Goal: Task Accomplishment & Management: Manage account settings

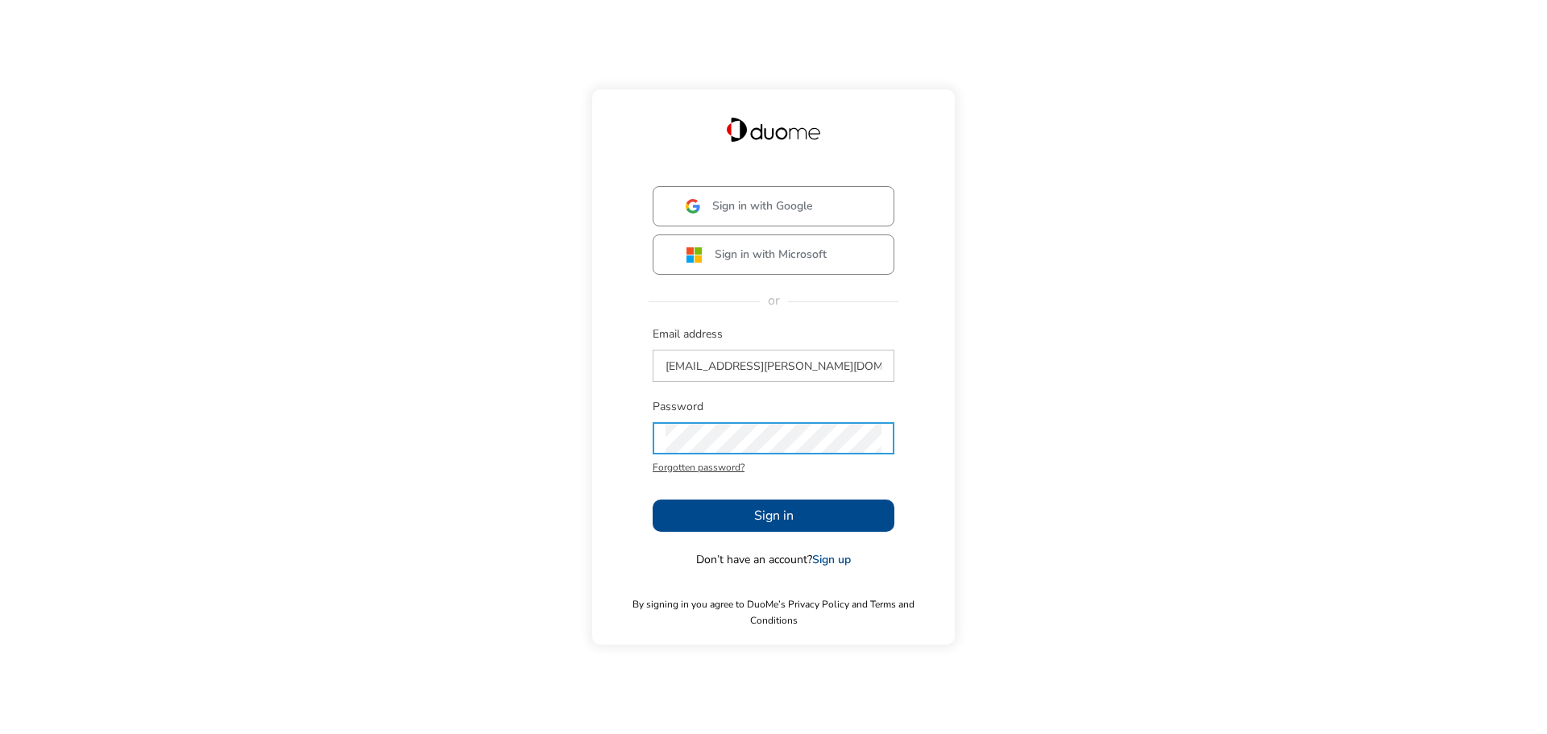
drag, startPoint x: 0, startPoint y: 0, endPoint x: 784, endPoint y: 525, distance: 943.9
click at [784, 525] on span "Sign in" at bounding box center [773, 515] width 39 height 19
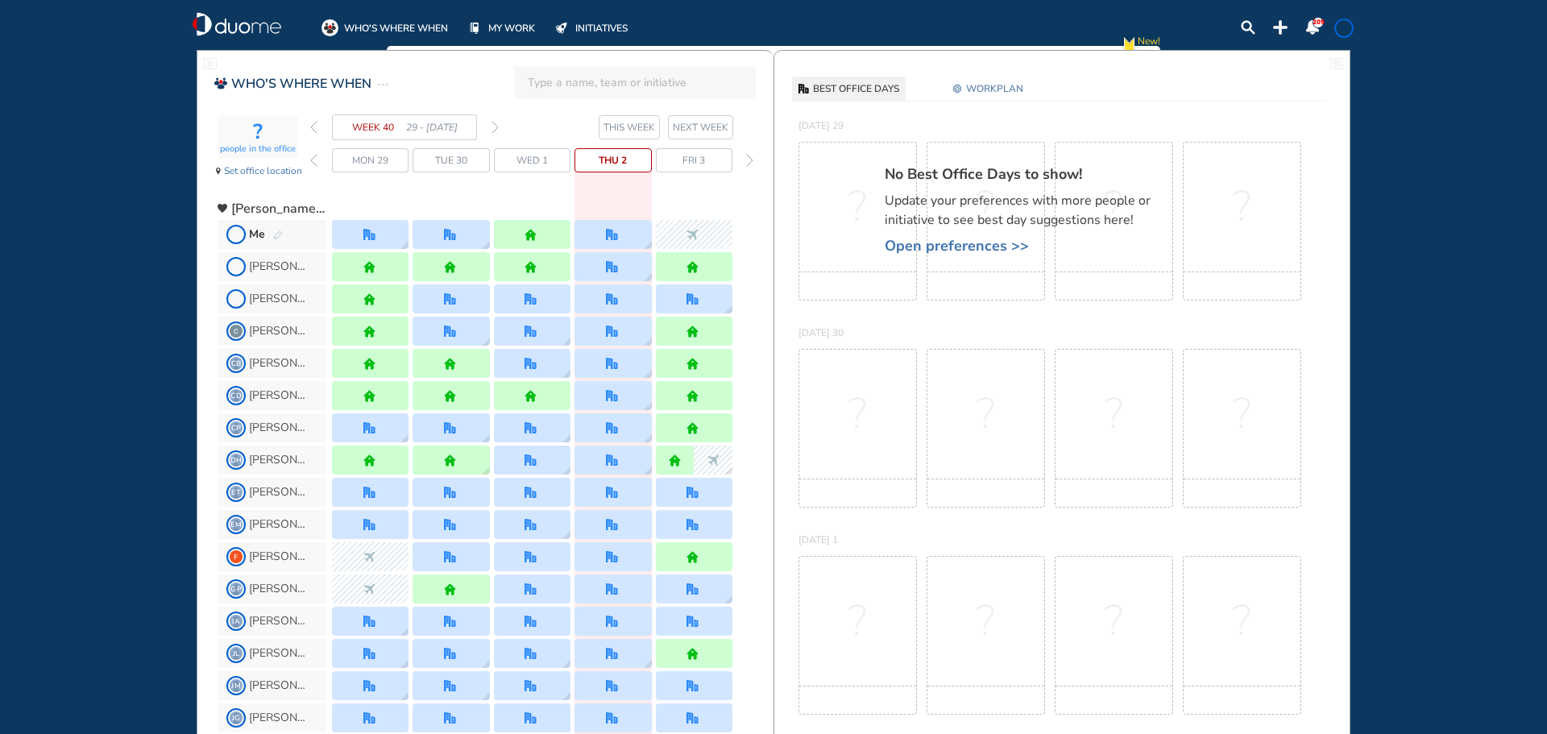
click at [496, 125] on img "forward week" at bounding box center [495, 127] width 7 height 13
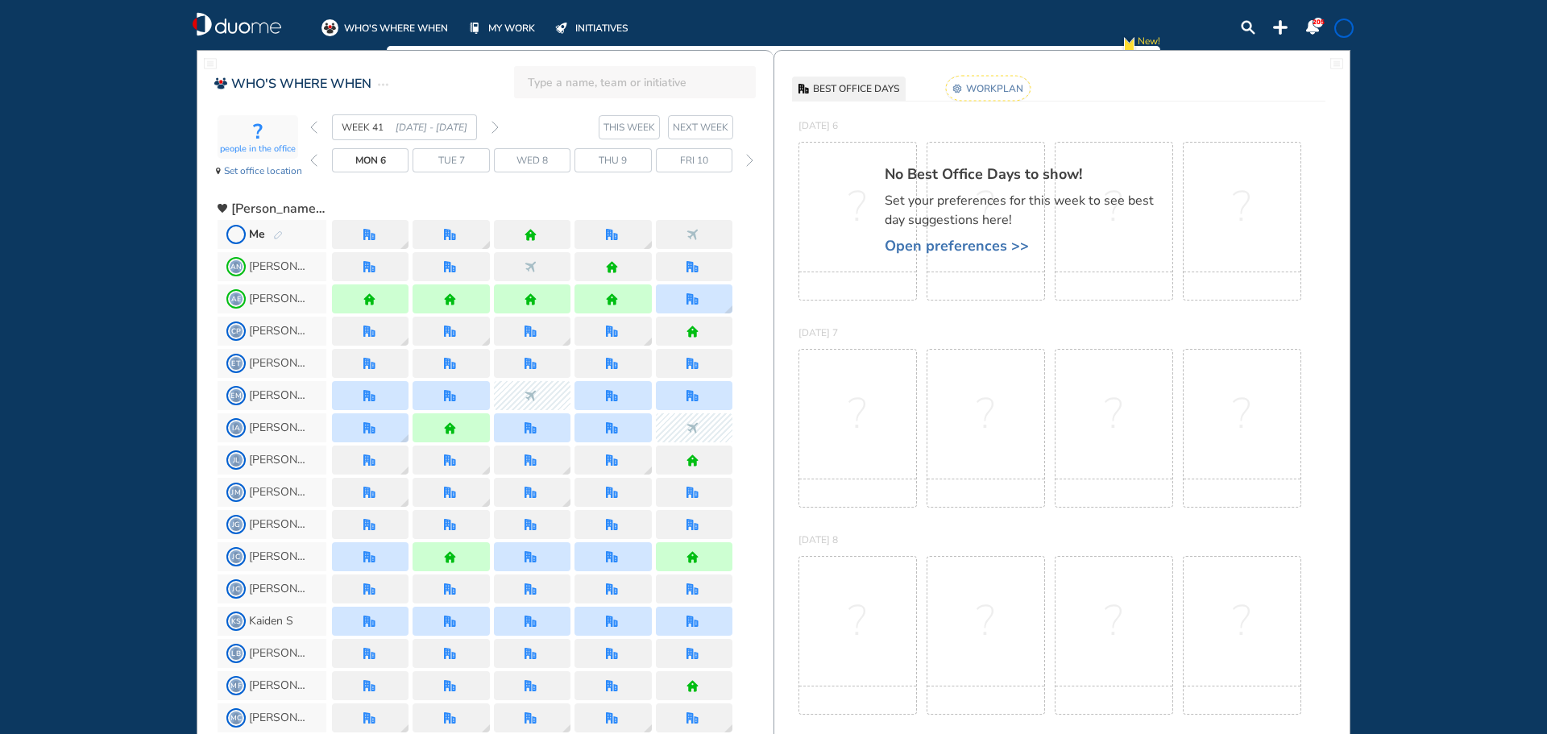
click at [276, 231] on img "pen-edit" at bounding box center [278, 235] width 10 height 10
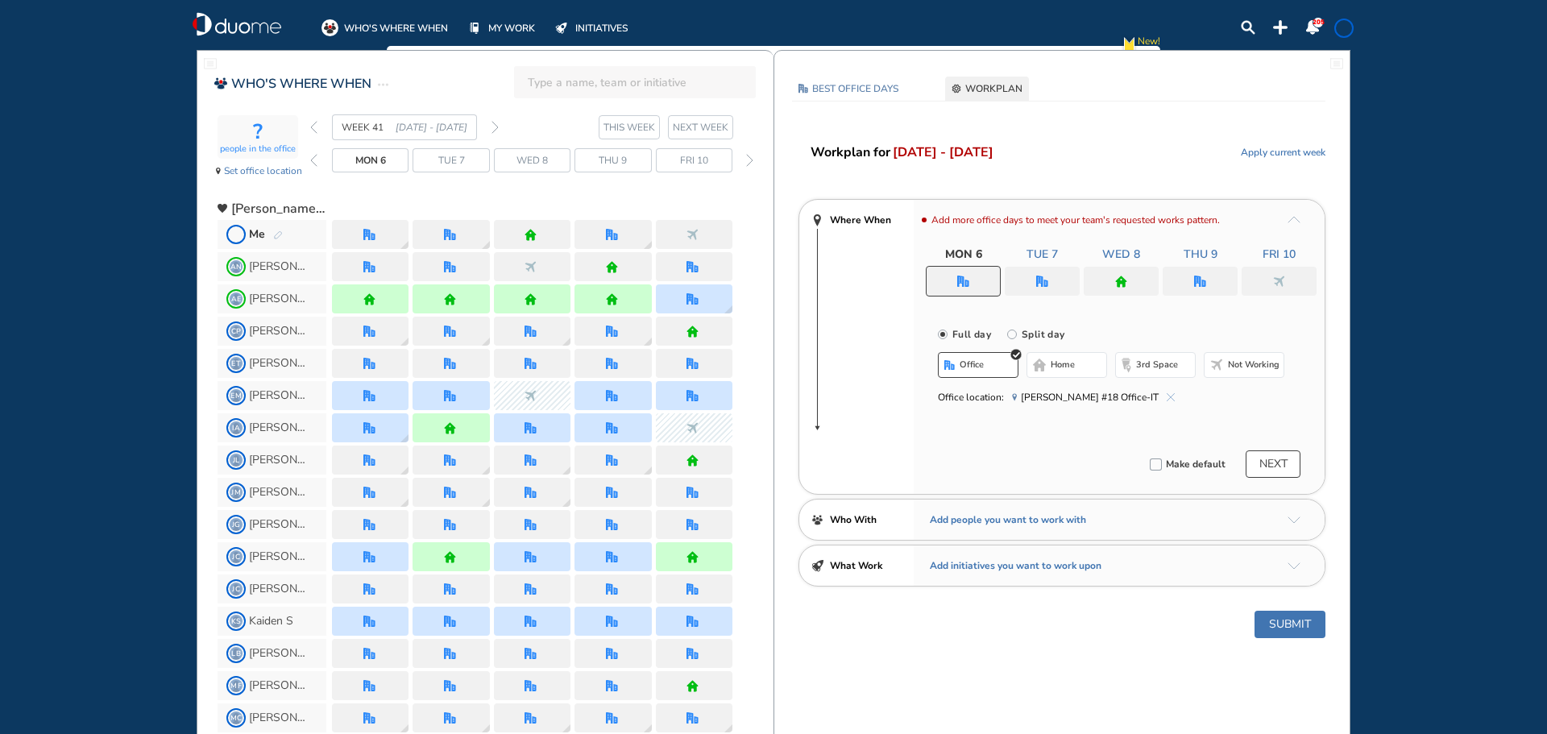
click at [1057, 277] on div at bounding box center [1042, 281] width 75 height 29
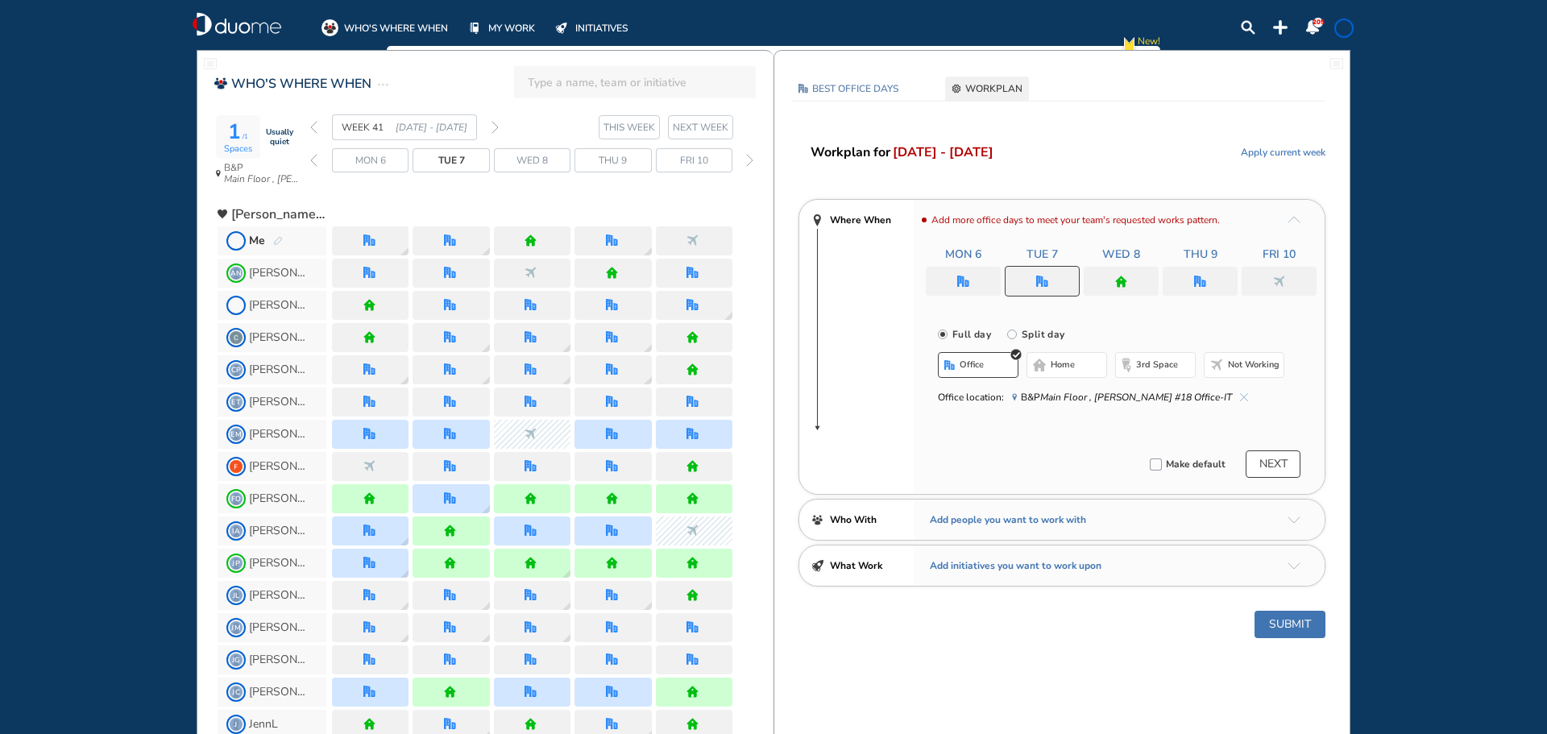
click at [1008, 332] on input "Split day" at bounding box center [1023, 344] width 32 height 32
radio input "true"
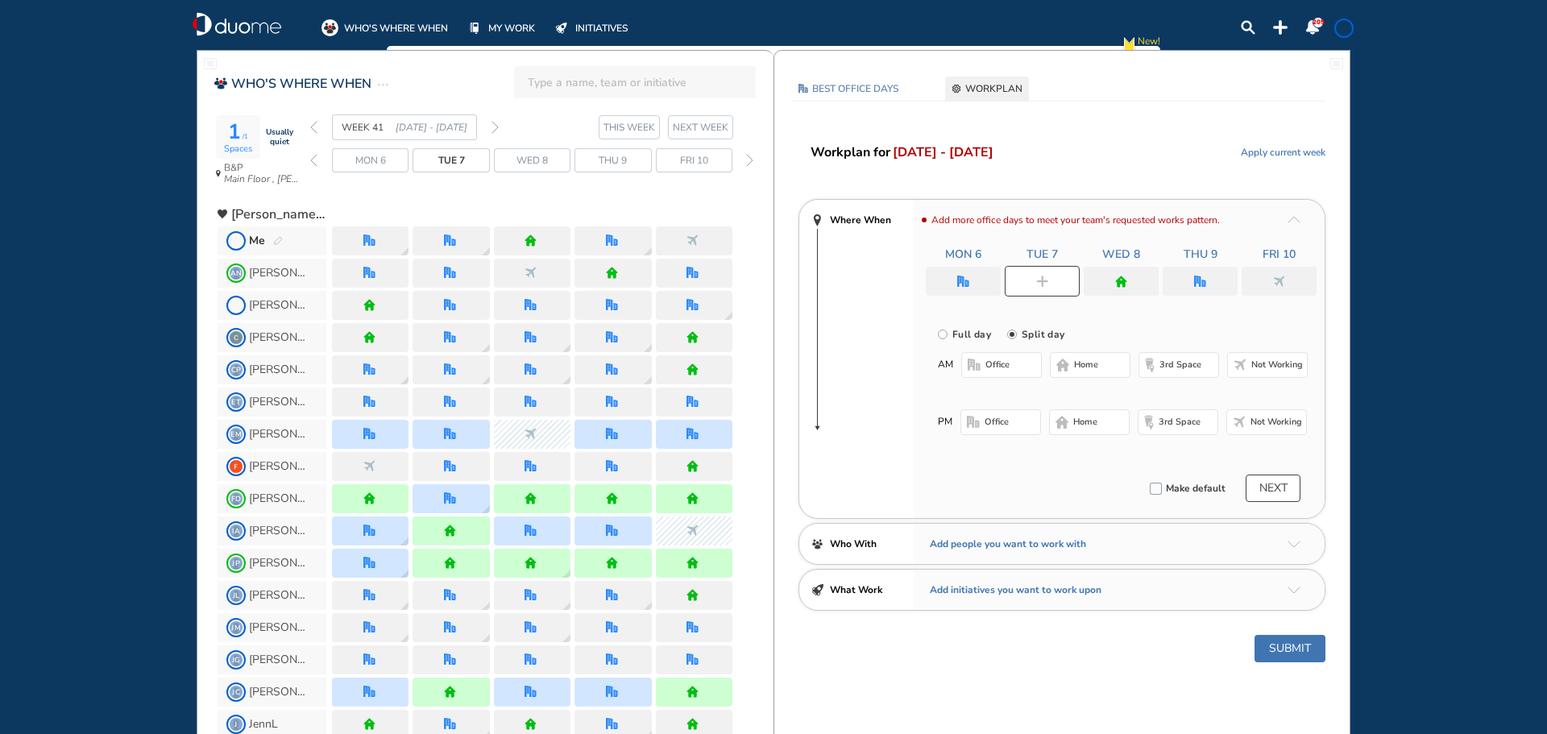
click at [1257, 364] on span "Not working" at bounding box center [1278, 365] width 52 height 13
click at [989, 416] on span "office" at bounding box center [997, 422] width 24 height 13
click at [1210, 287] on div at bounding box center [1200, 281] width 75 height 29
radio input "true"
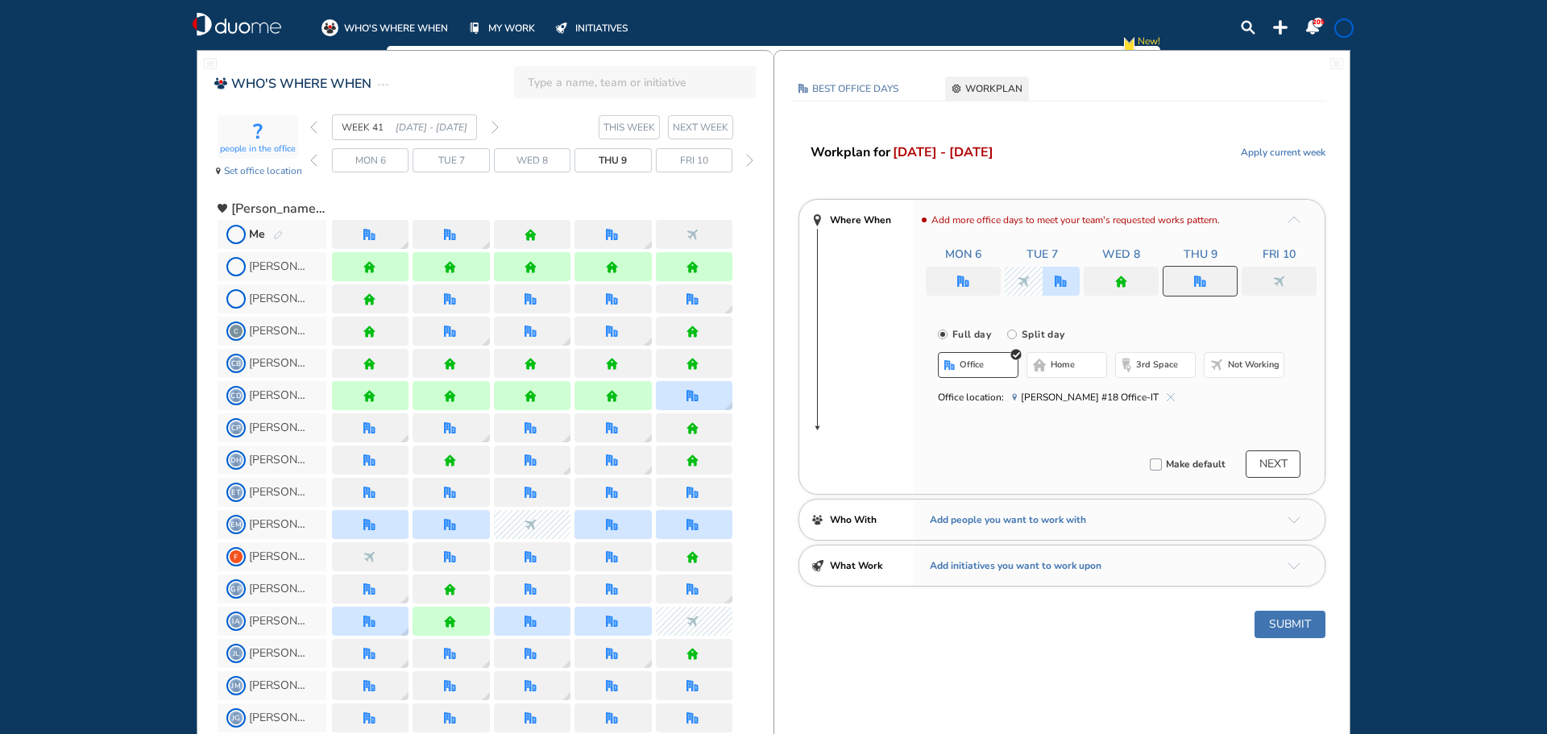
click at [1266, 361] on span "Not working" at bounding box center [1254, 365] width 52 height 13
drag, startPoint x: 1293, startPoint y: 624, endPoint x: 1273, endPoint y: 619, distance: 20.7
click at [1293, 624] on button "Submit" at bounding box center [1290, 624] width 71 height 27
